Goal: Find specific page/section: Find specific page/section

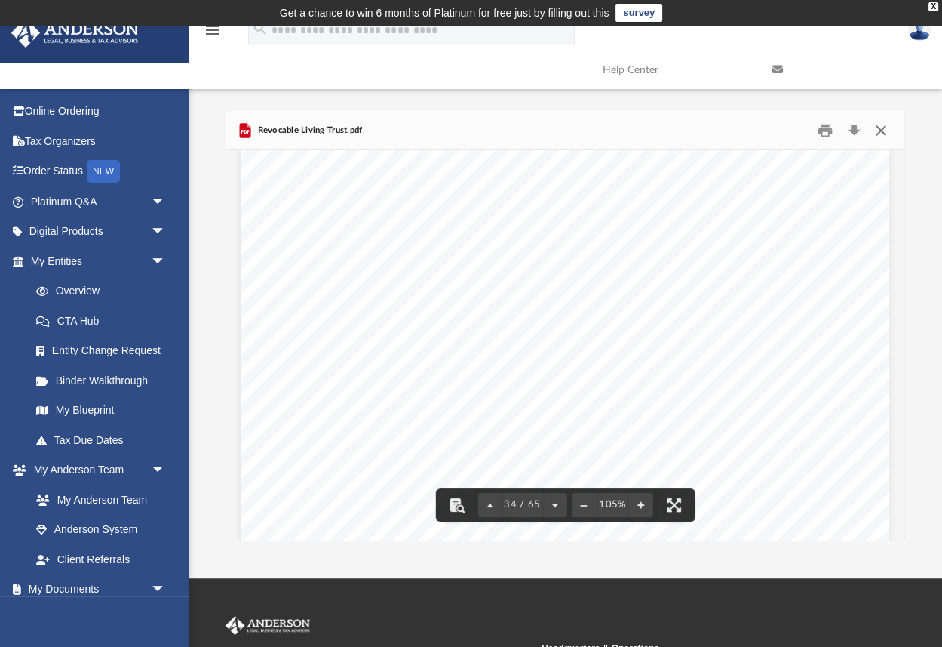
click at [883, 130] on button "Close" at bounding box center [881, 129] width 27 height 23
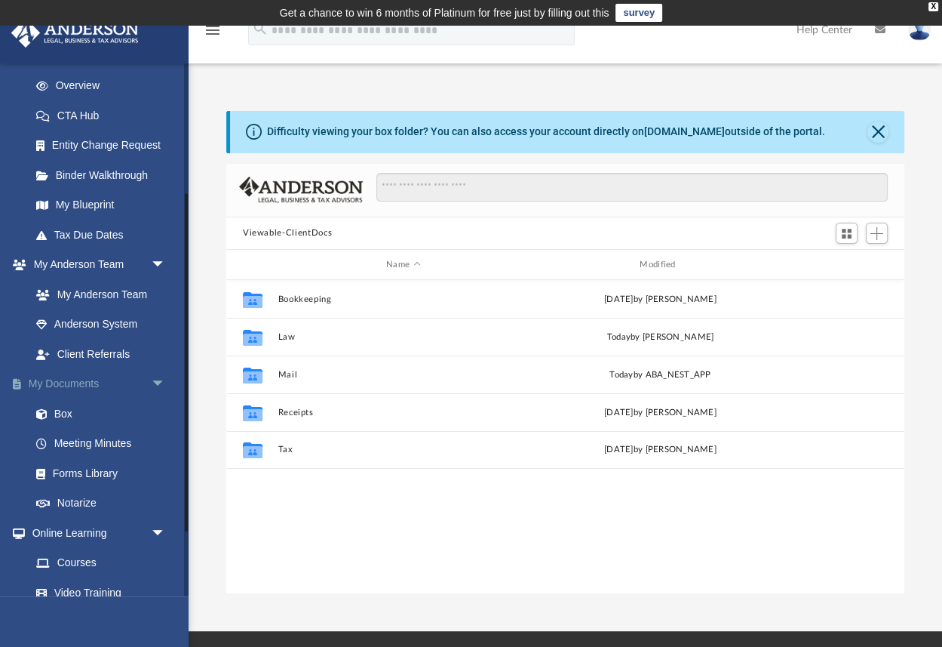
scroll to position [206, 0]
click at [86, 440] on link "Meeting Minutes" at bounding box center [104, 443] width 167 height 30
